Goal: Book appointment/travel/reservation

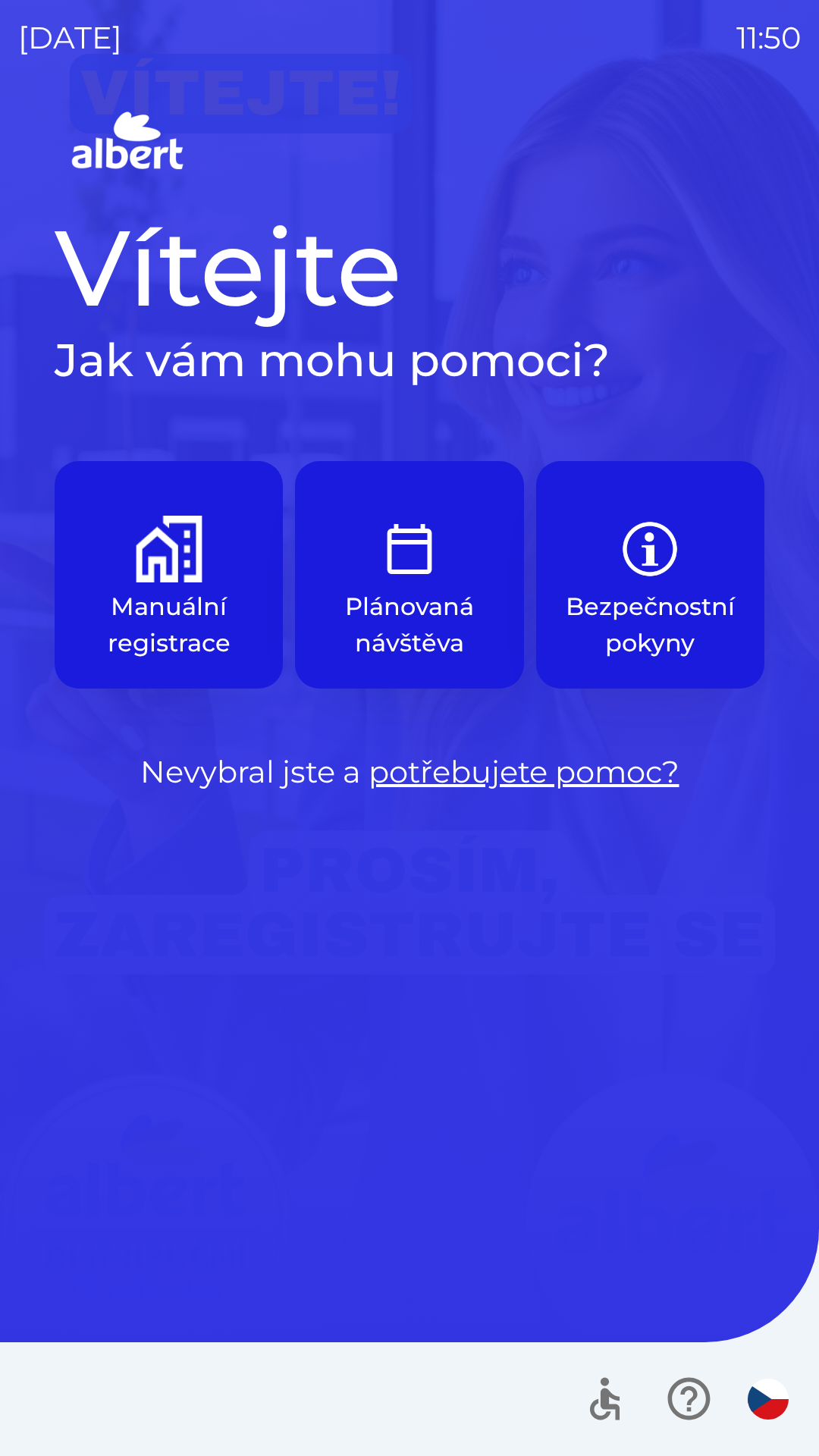
click at [139, 588] on button "Manuální registrace" at bounding box center [168, 575] width 229 height 228
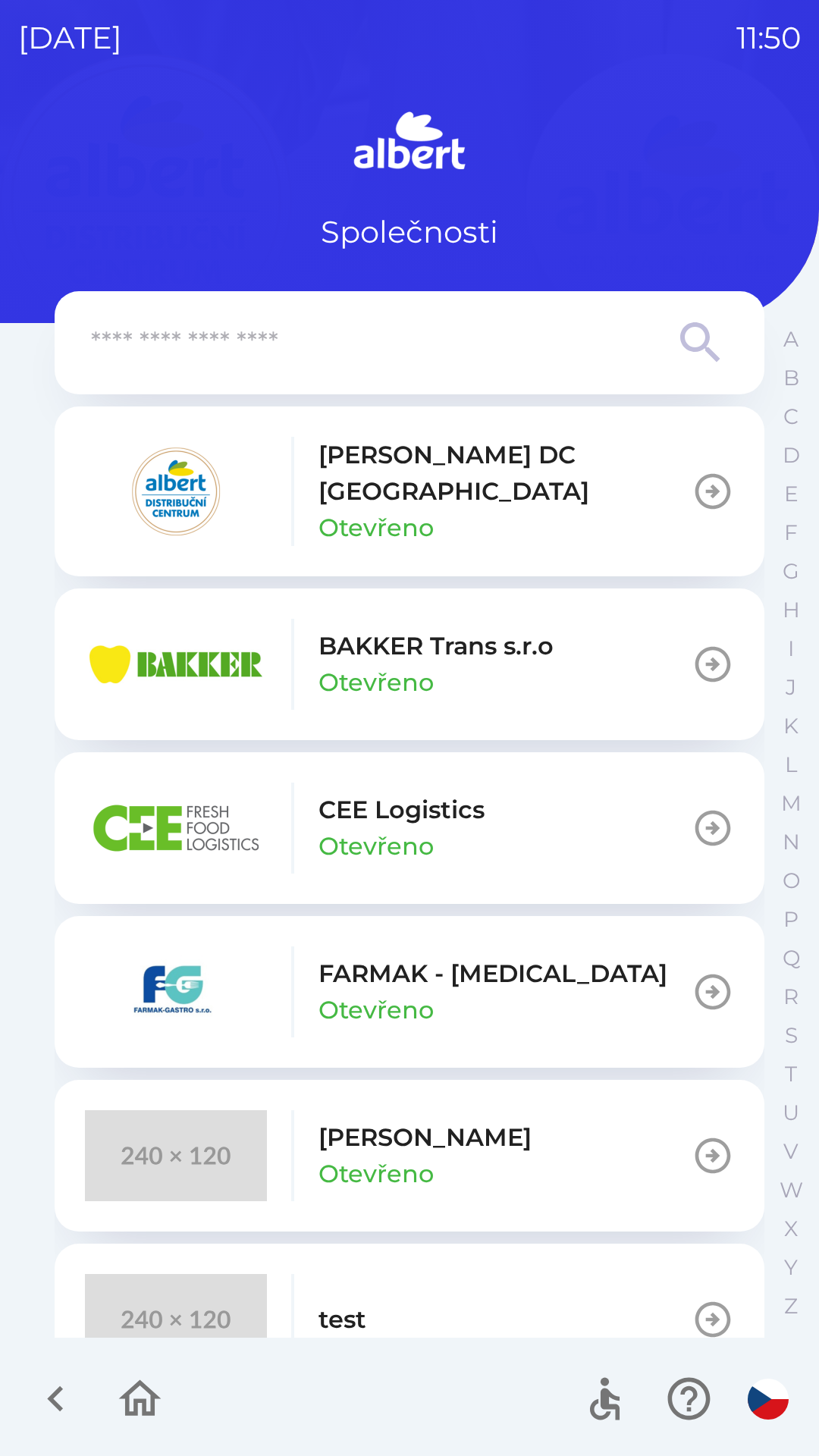
click at [255, 481] on img "button" at bounding box center [176, 491] width 182 height 91
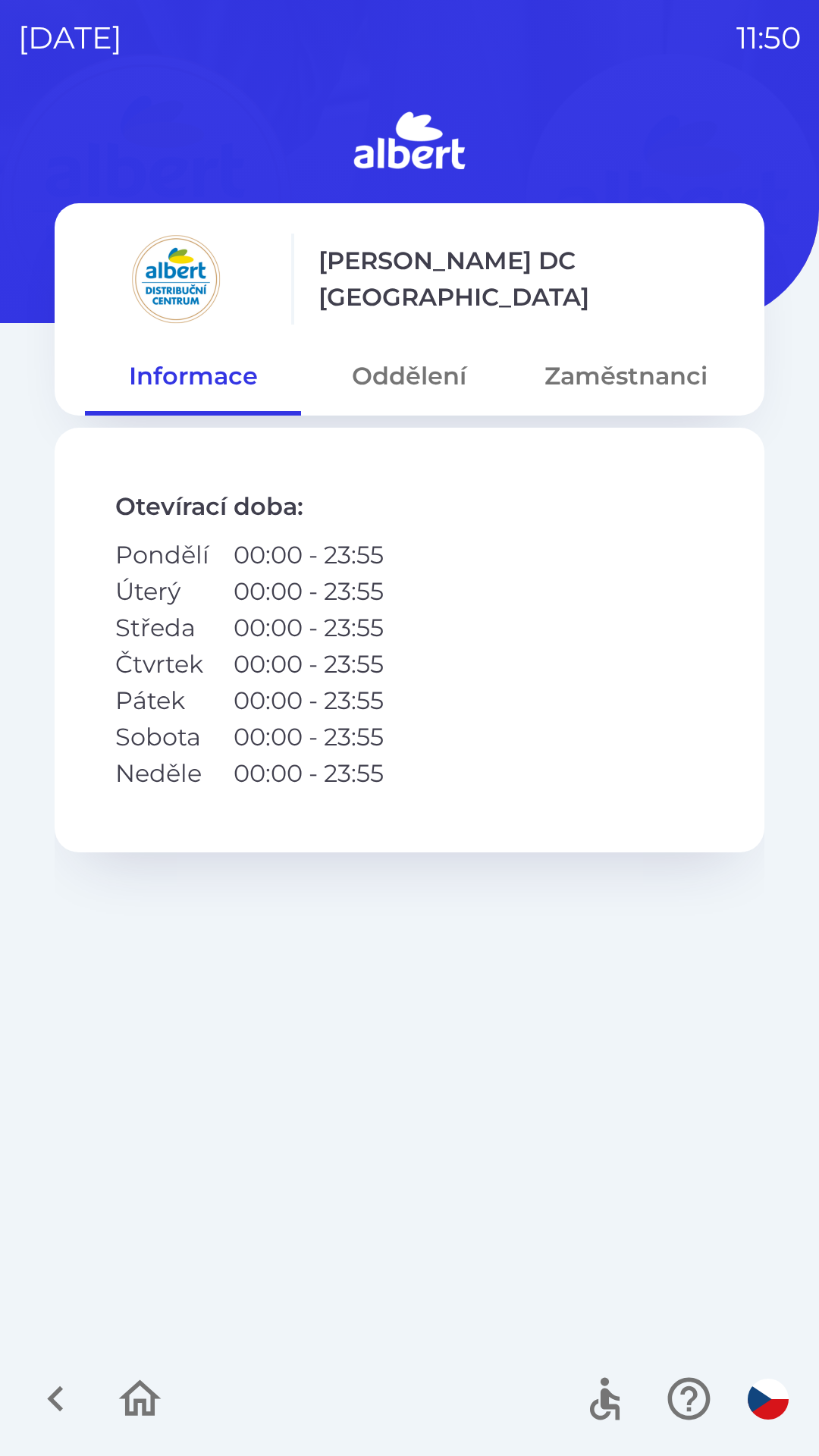
click at [380, 388] on button "Oddělení" at bounding box center [409, 375] width 216 height 54
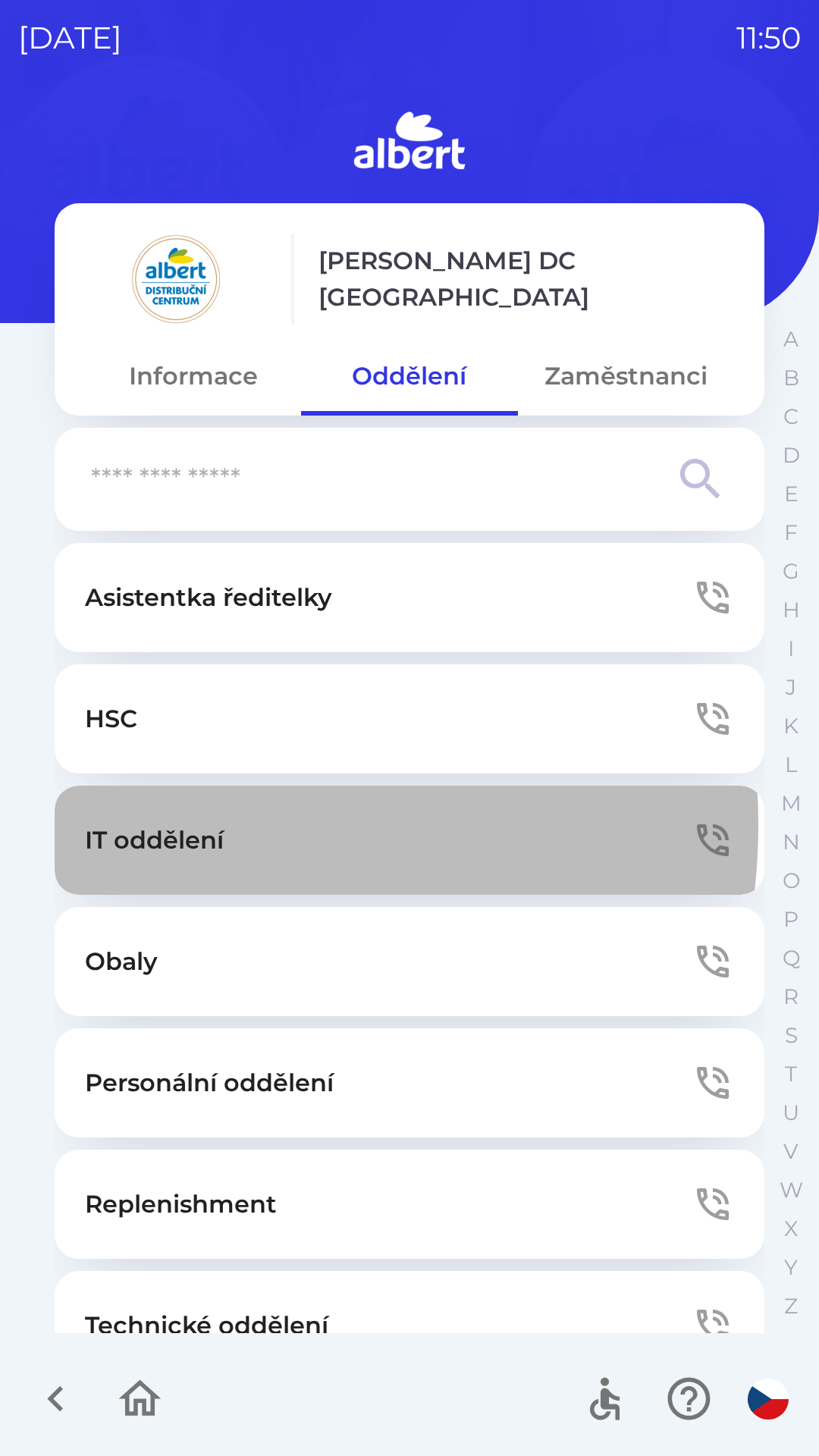
click at [165, 825] on p "IT oddělení" at bounding box center [154, 839] width 139 height 37
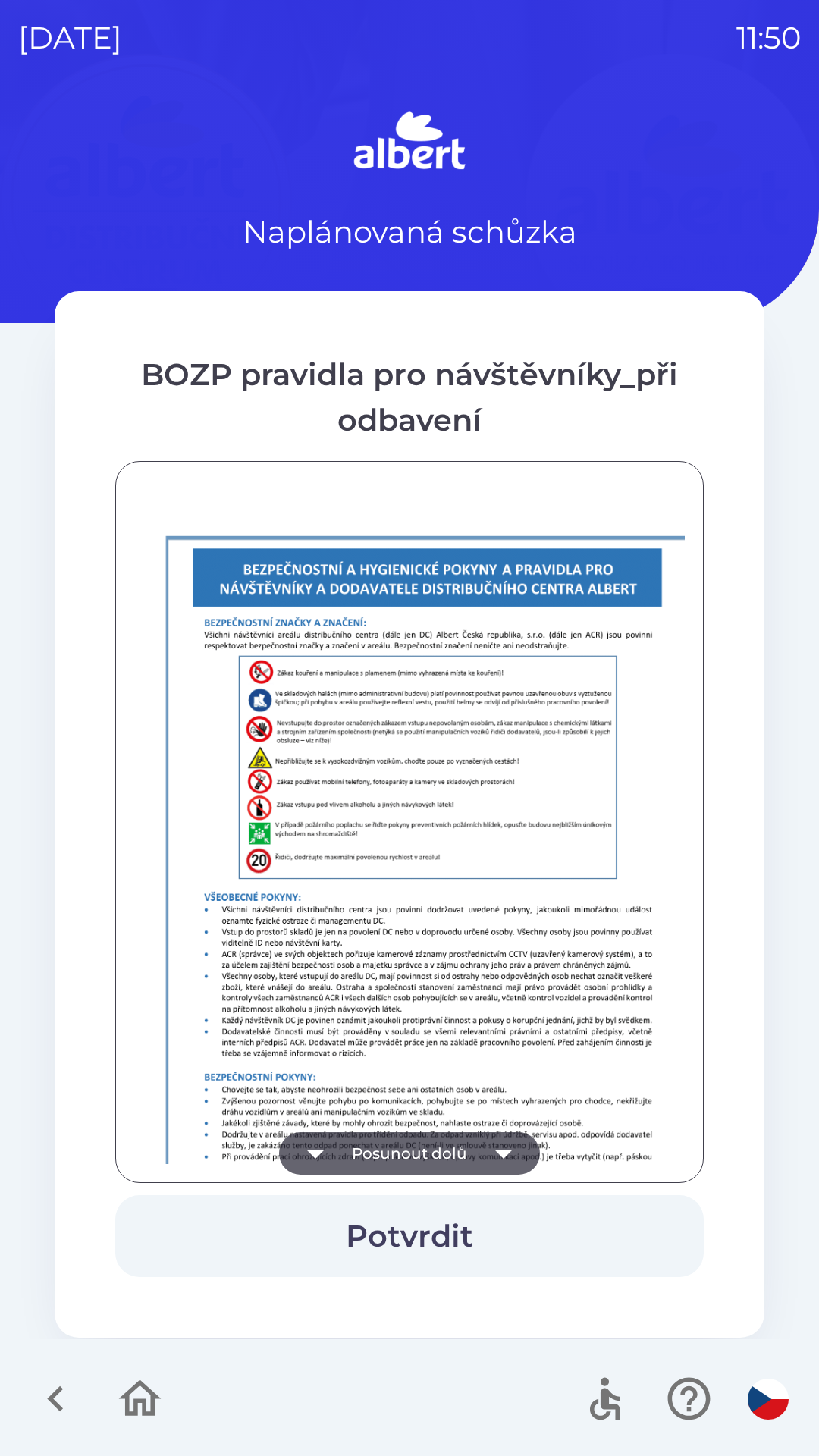
click at [400, 1144] on button "Posunout dolů" at bounding box center [409, 1153] width 260 height 43
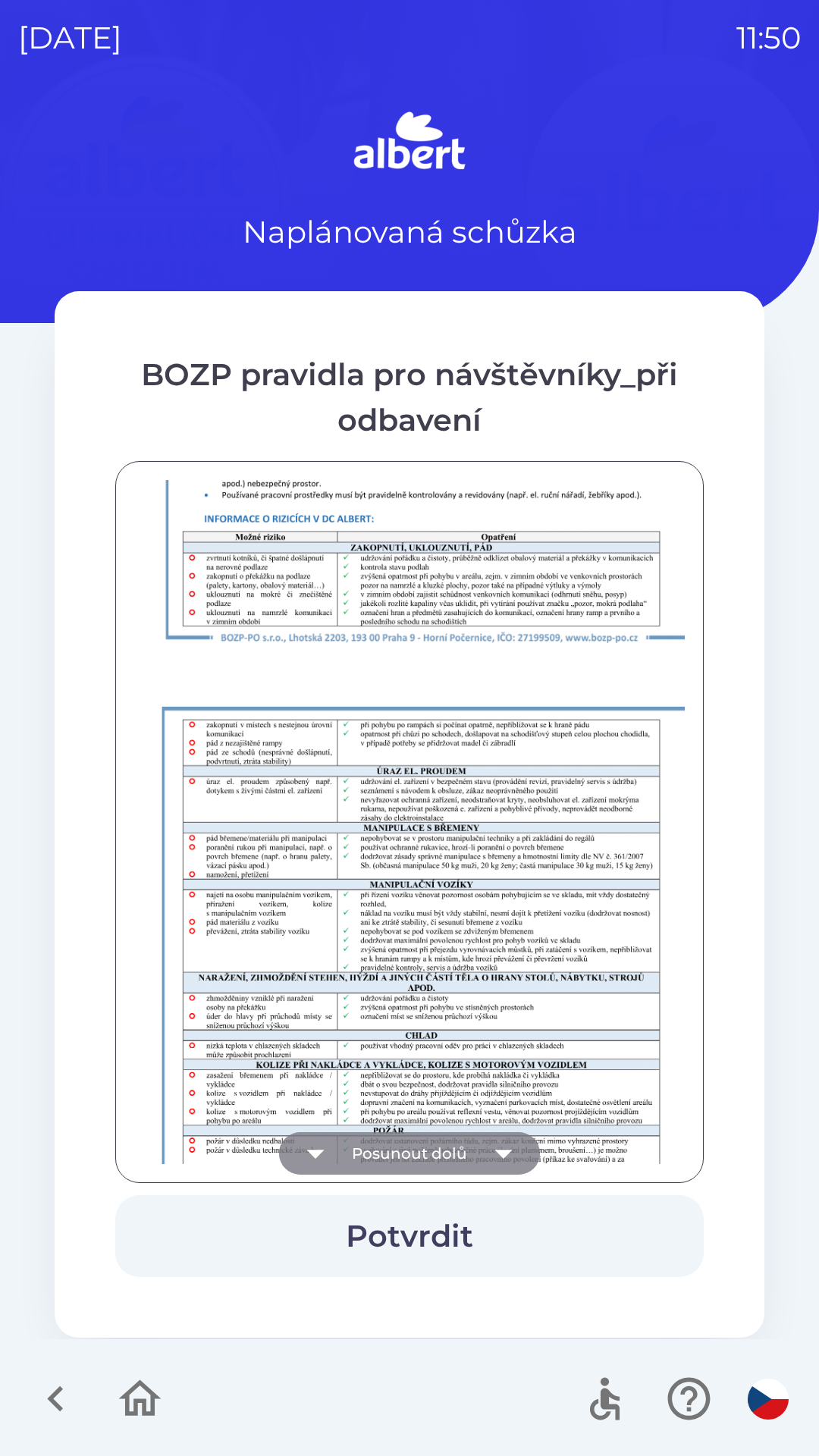
click at [383, 1164] on button "Posunout dolů" at bounding box center [409, 1153] width 260 height 43
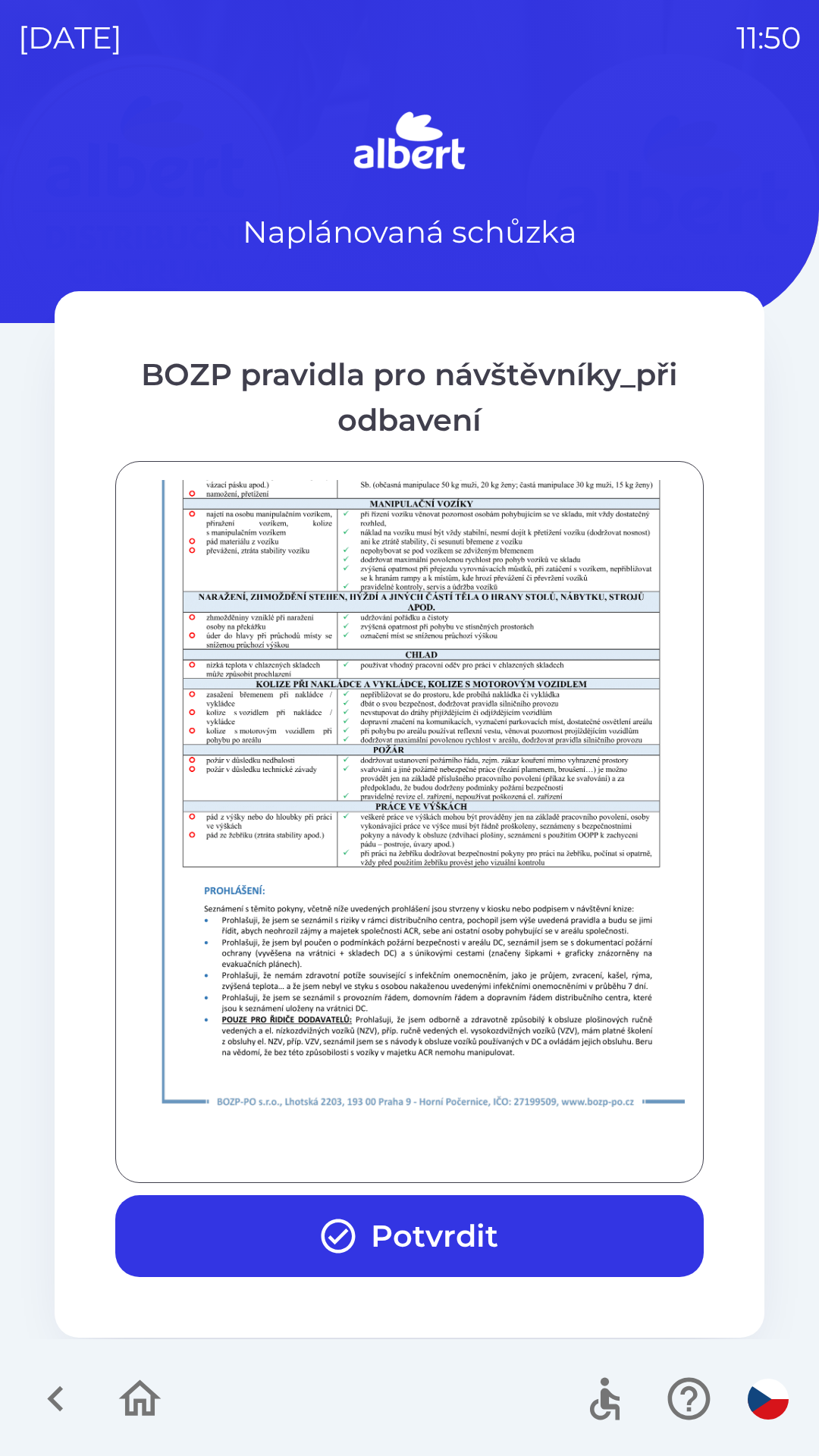
click at [370, 1222] on button "Potvrdit" at bounding box center [409, 1235] width 588 height 82
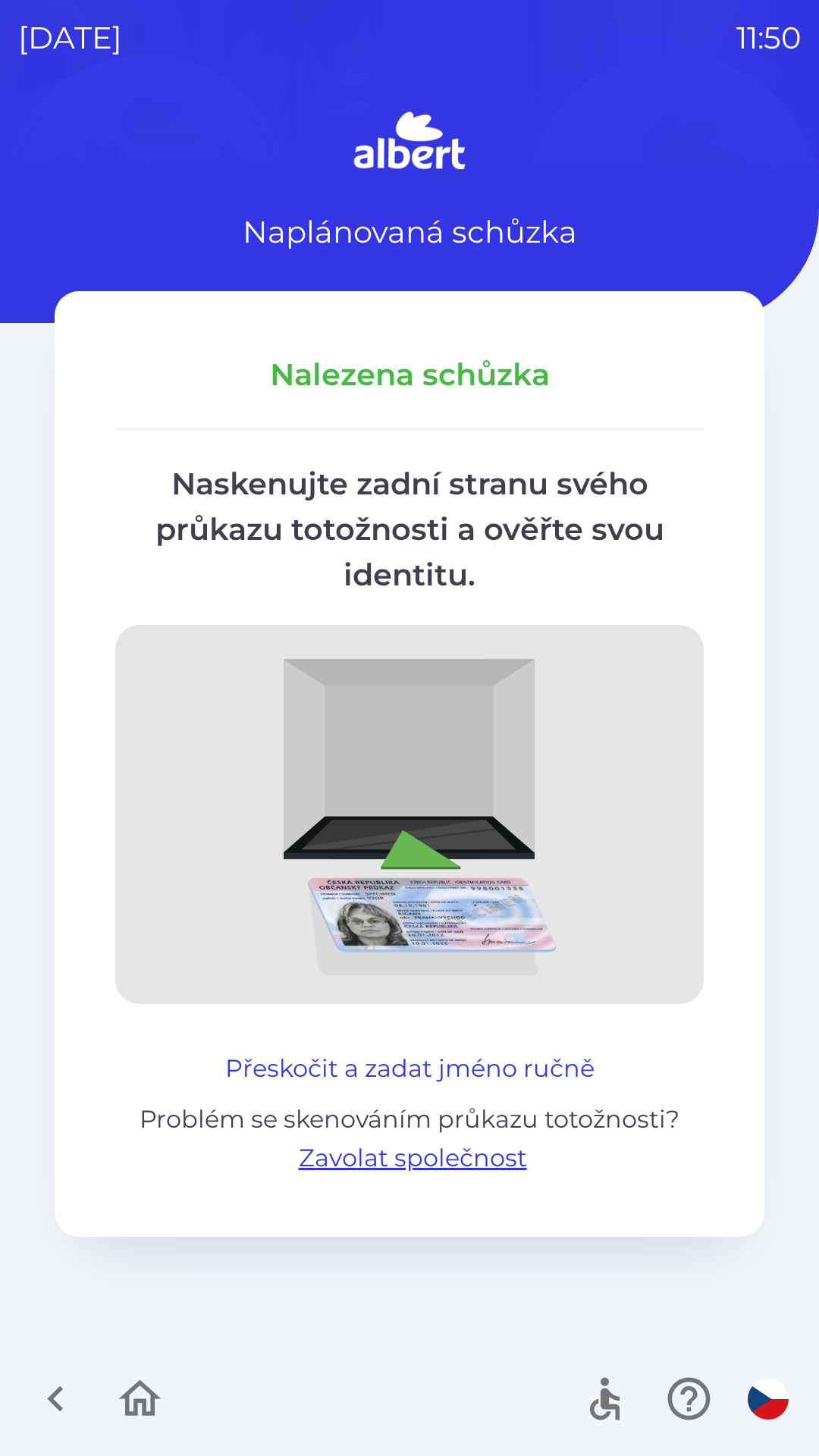
click at [372, 1080] on button "Přeskočit a zadat jméno ručně" at bounding box center [409, 1068] width 381 height 37
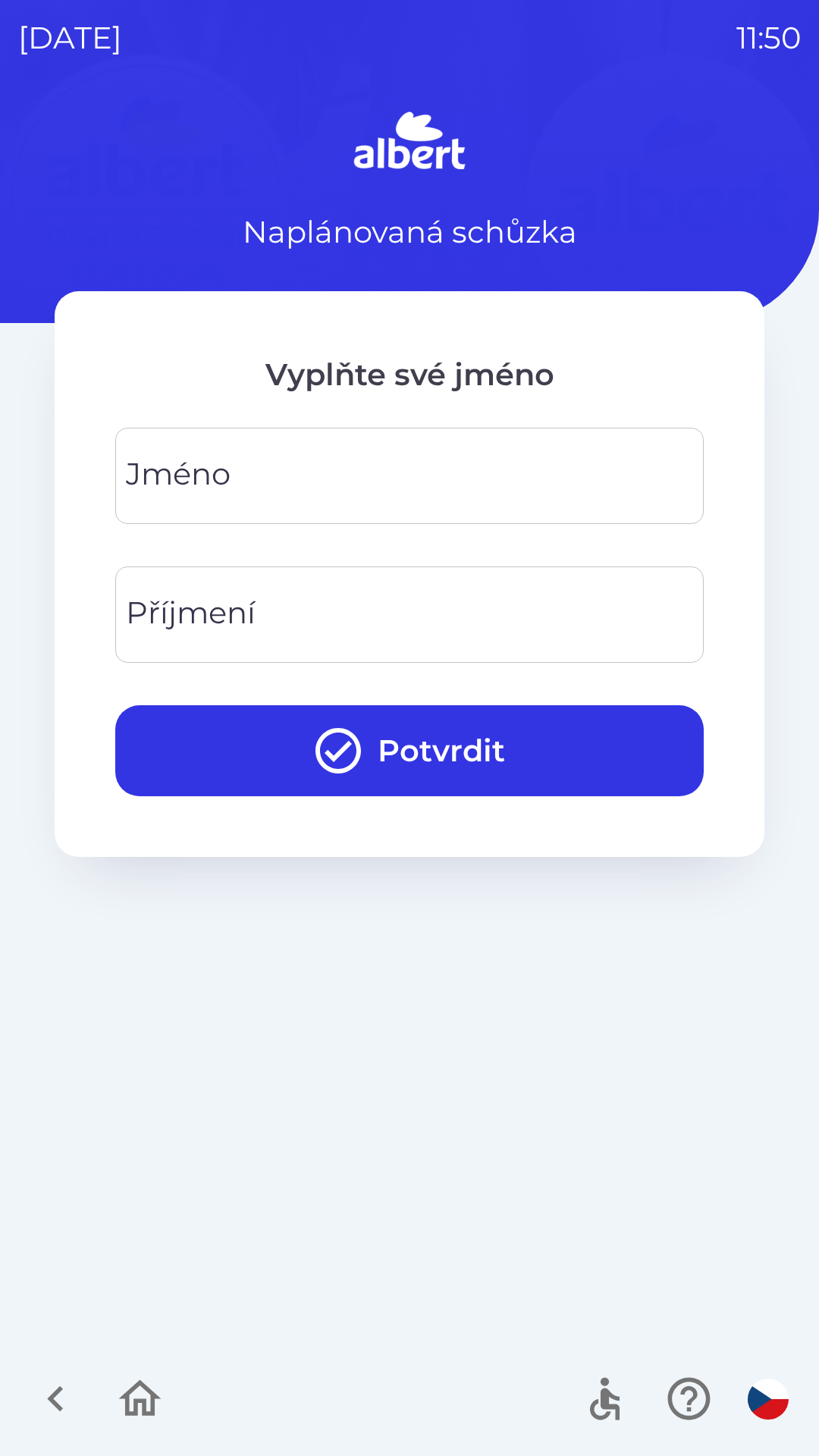
click at [233, 478] on input "Jméno" at bounding box center [410, 475] width 553 height 60
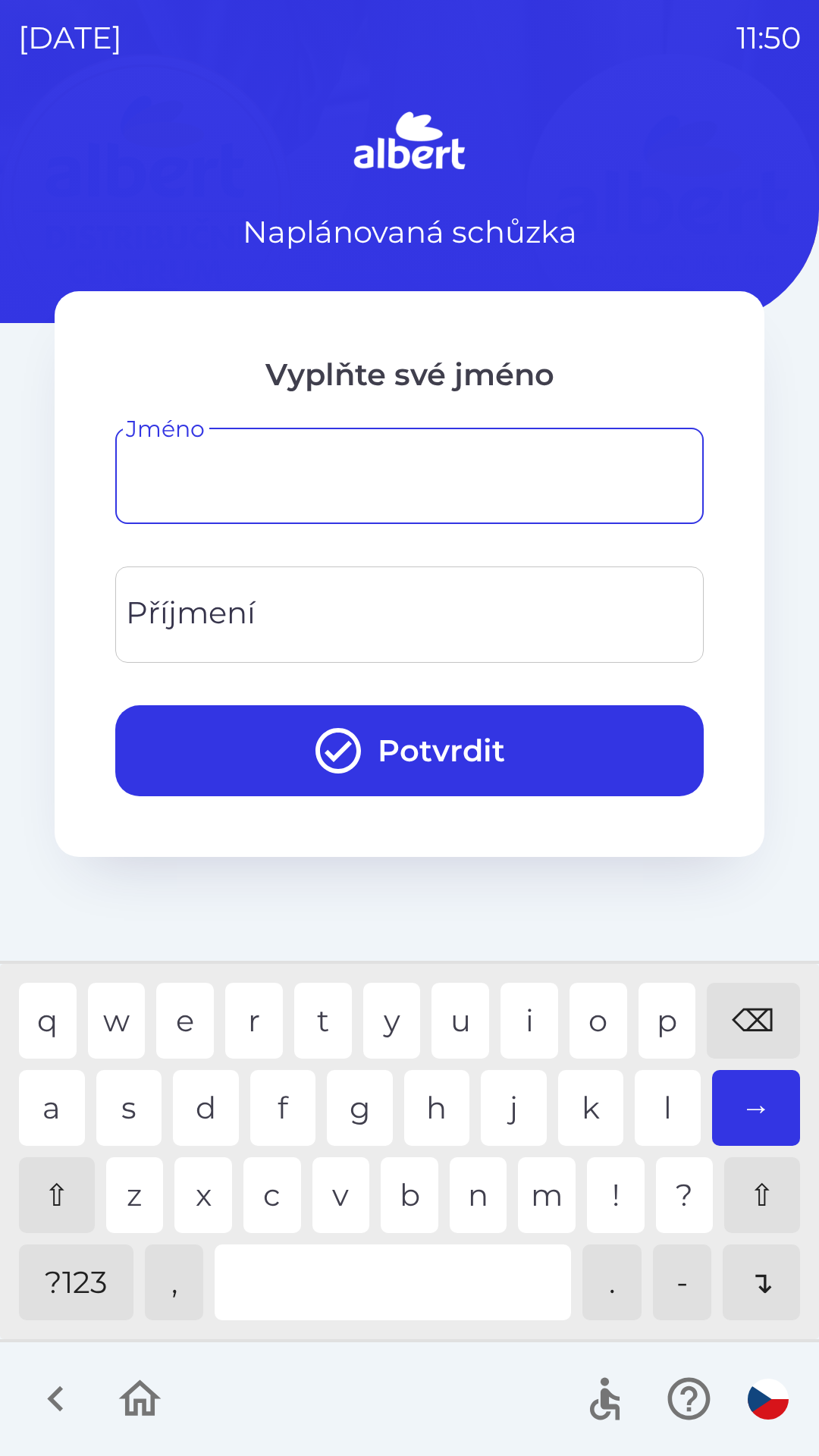
type input "*"
click at [573, 1033] on div "o" at bounding box center [598, 1020] width 57 height 76
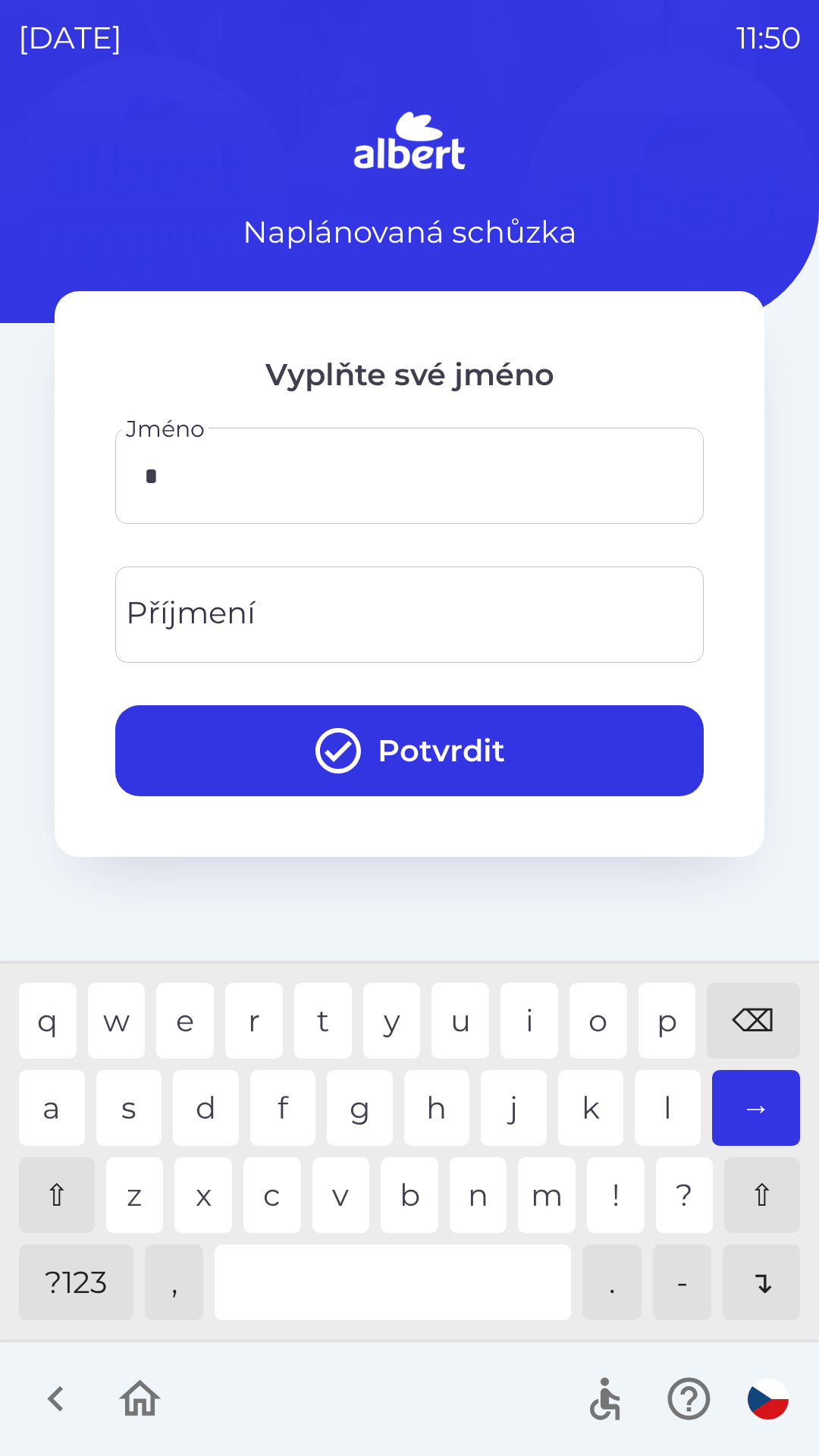
click at [296, 601] on input "Příjmení" at bounding box center [410, 615] width 553 height 60
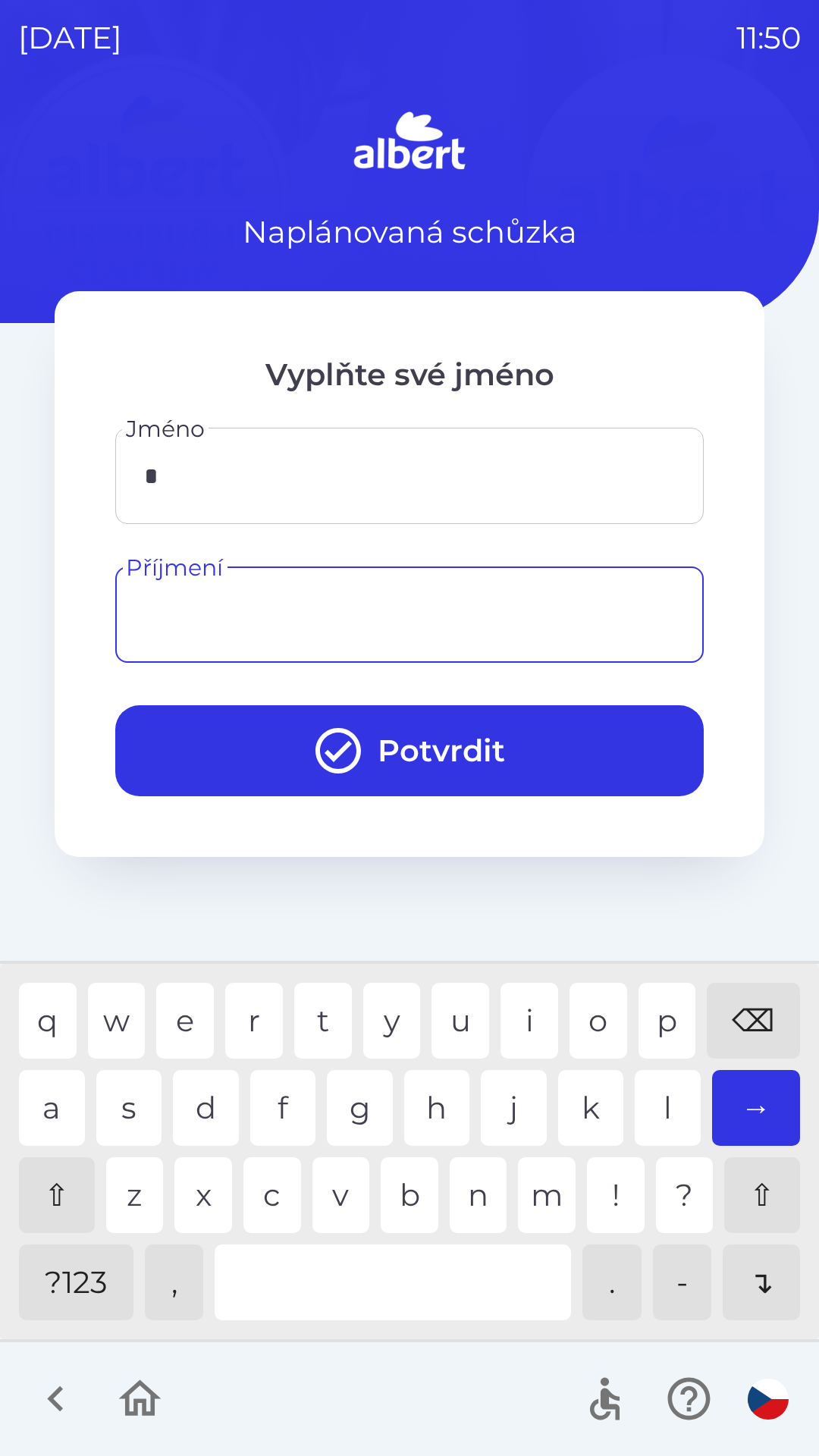
type input "*"
click at [431, 1096] on div "h" at bounding box center [437, 1108] width 66 height 76
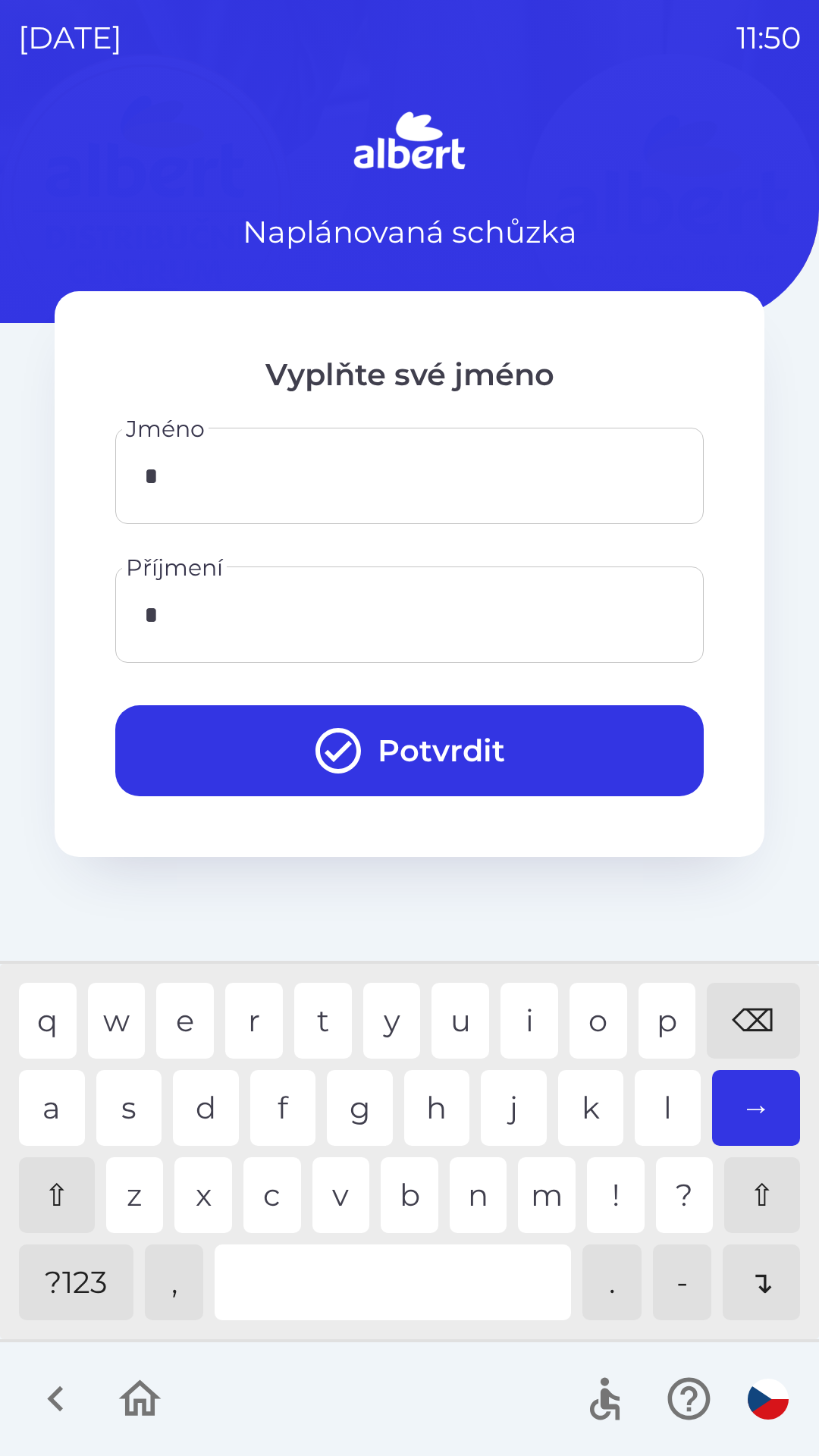
click at [463, 759] on button "Potvrdit" at bounding box center [409, 750] width 588 height 91
